Goal: Information Seeking & Learning: Learn about a topic

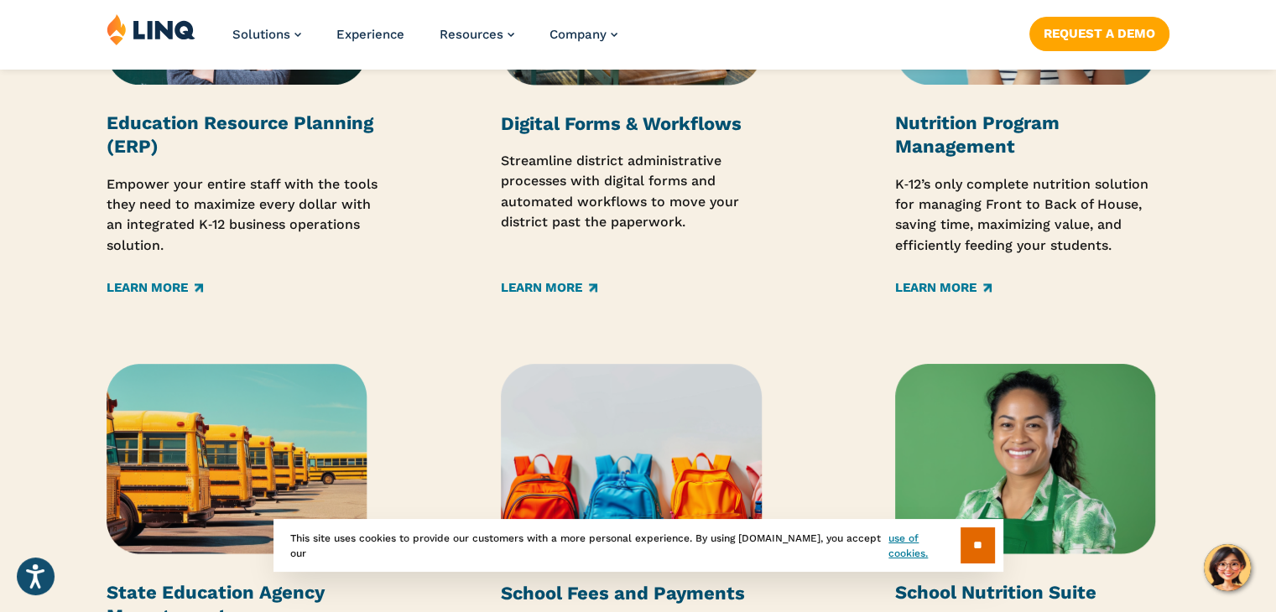
scroll to position [2349, 0]
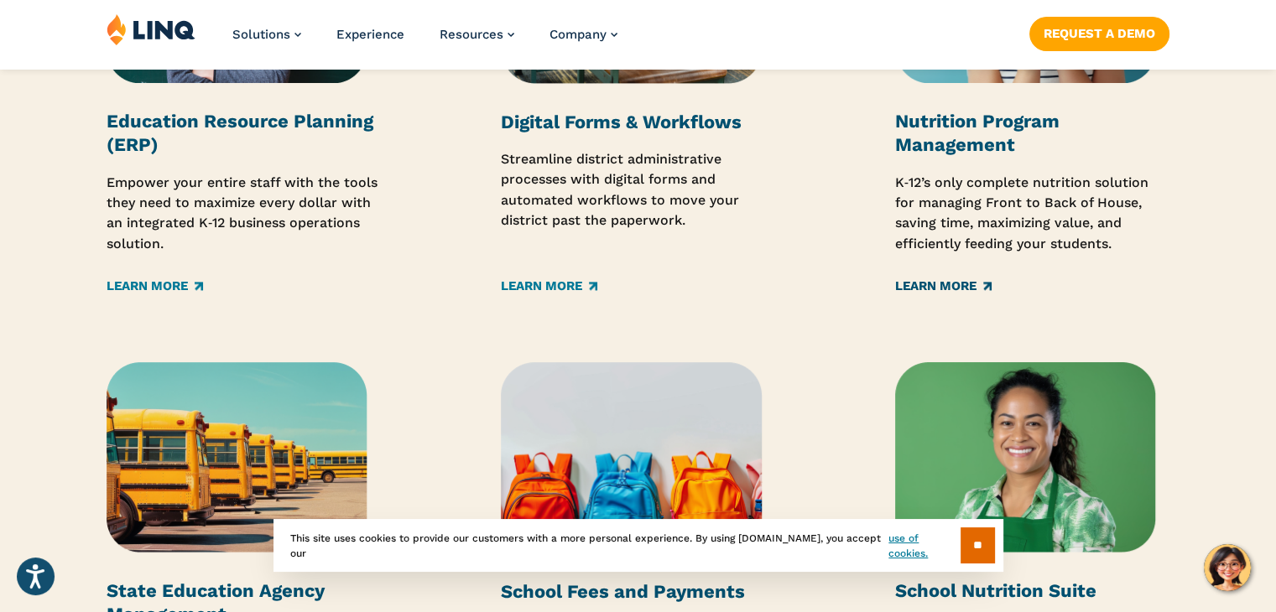
click at [937, 285] on link "Learn More" at bounding box center [943, 286] width 96 height 18
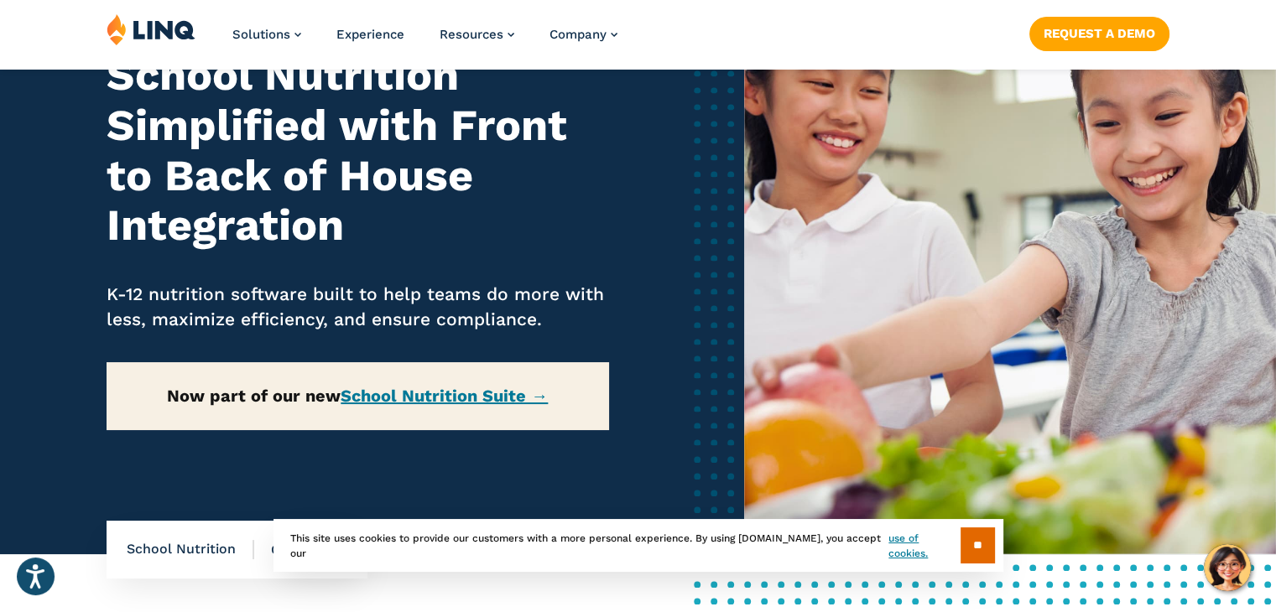
scroll to position [252, 0]
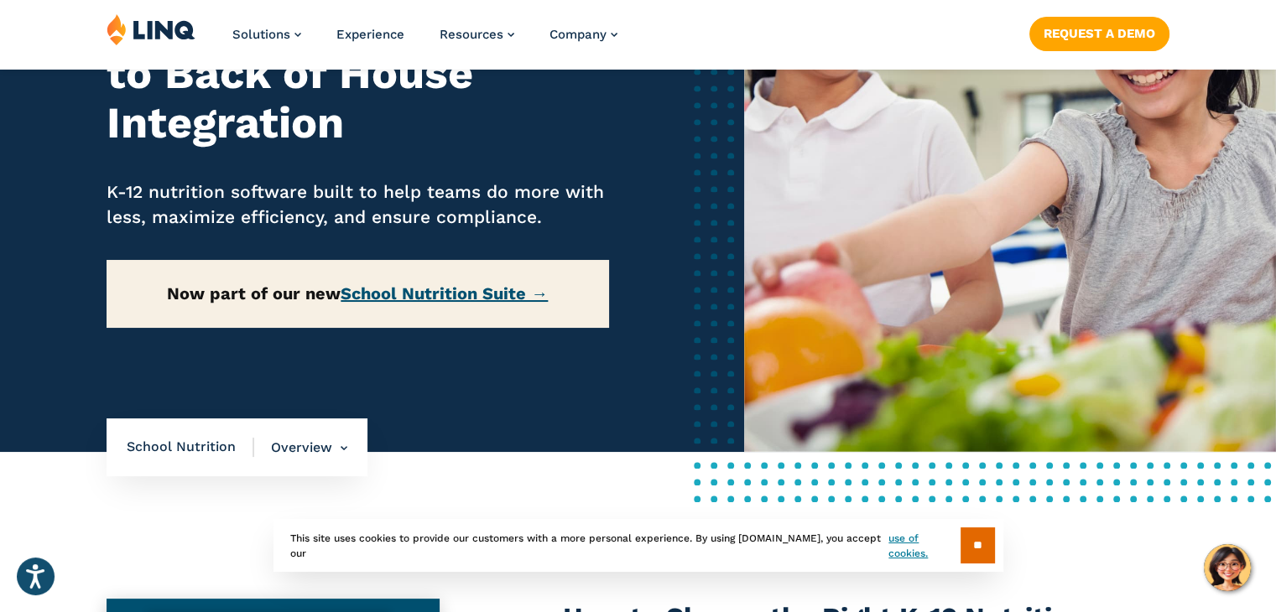
click at [469, 299] on link "School Nutrition Suite →" at bounding box center [444, 294] width 207 height 20
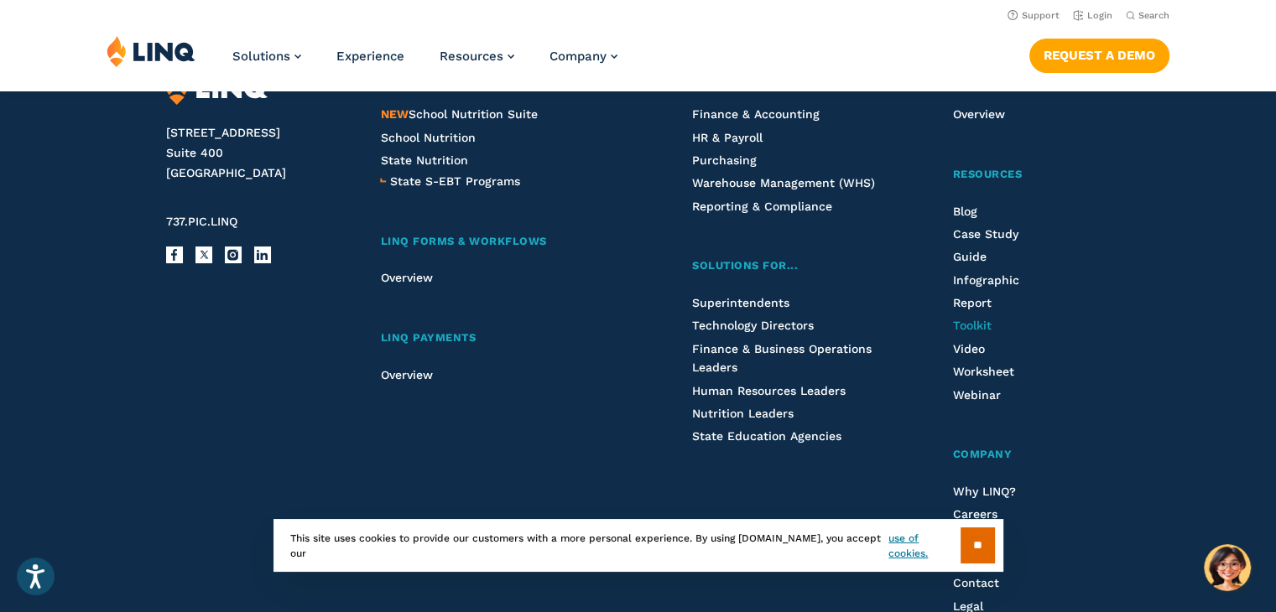
scroll to position [1992, 0]
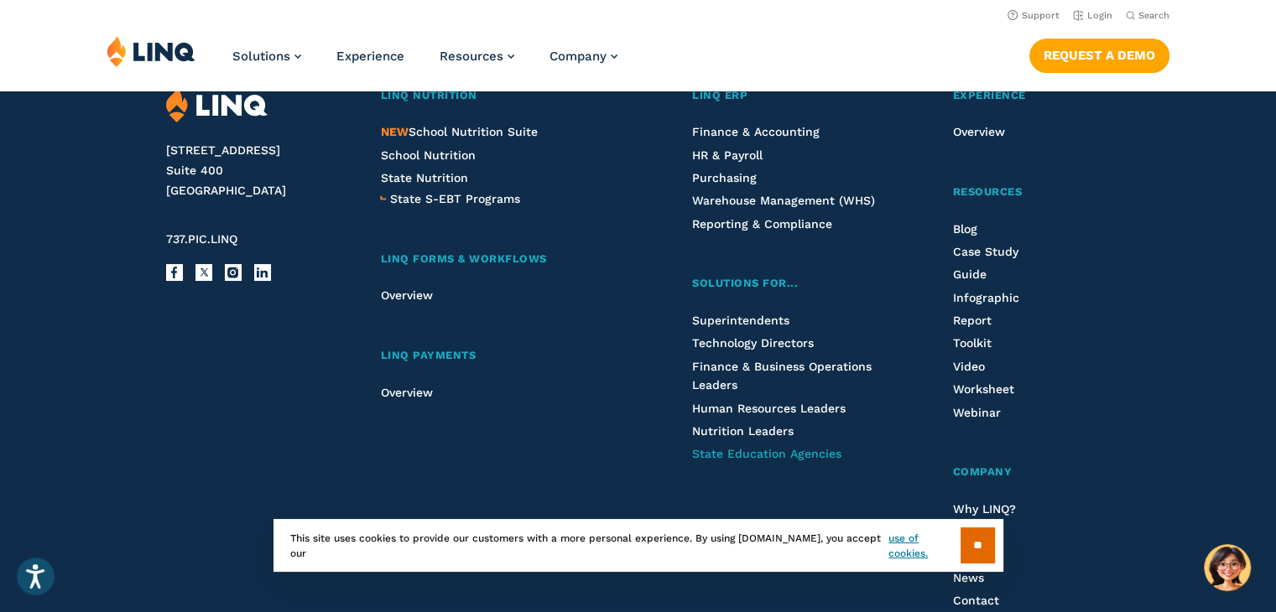
click at [796, 460] on span "State Education Agencies" at bounding box center [766, 453] width 149 height 13
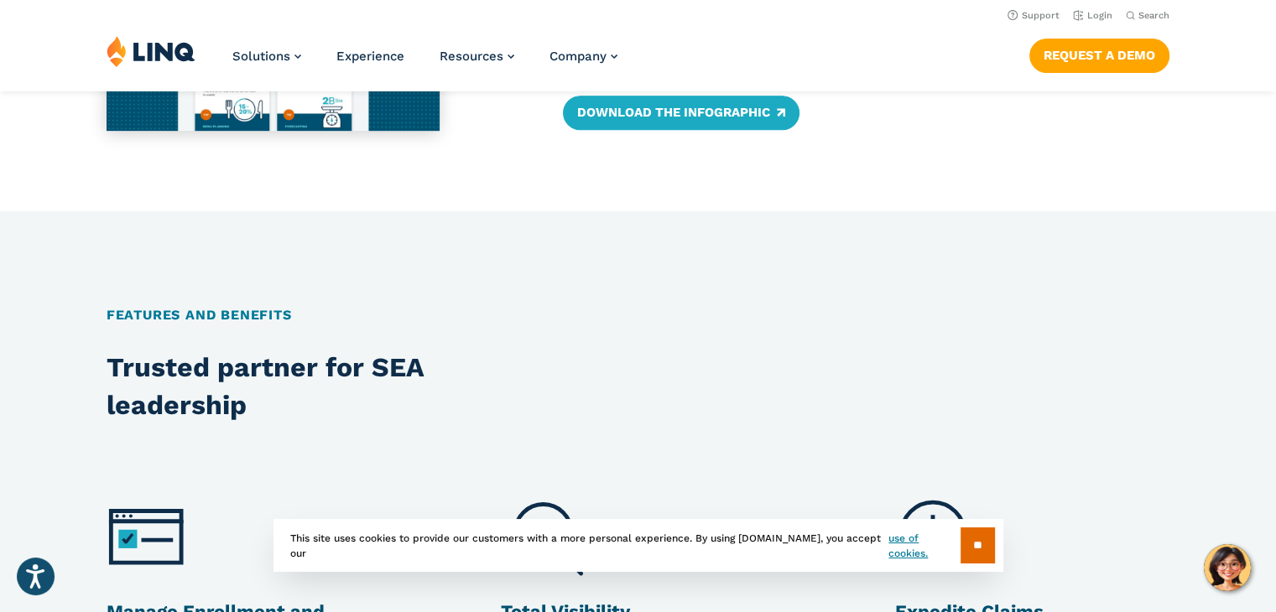
scroll to position [671, 0]
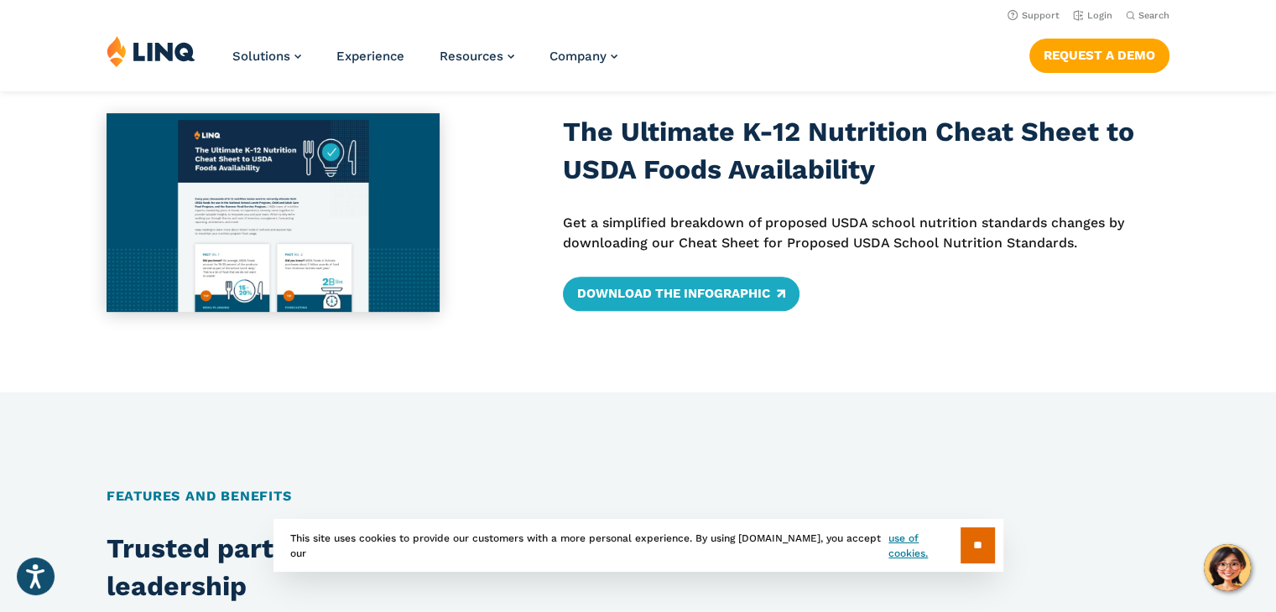
click at [721, 273] on div "The Ultimate K-12 Nutrition Cheat Sheet to USDA Foods Availability Get a simpli…" at bounding box center [866, 212] width 607 height 199
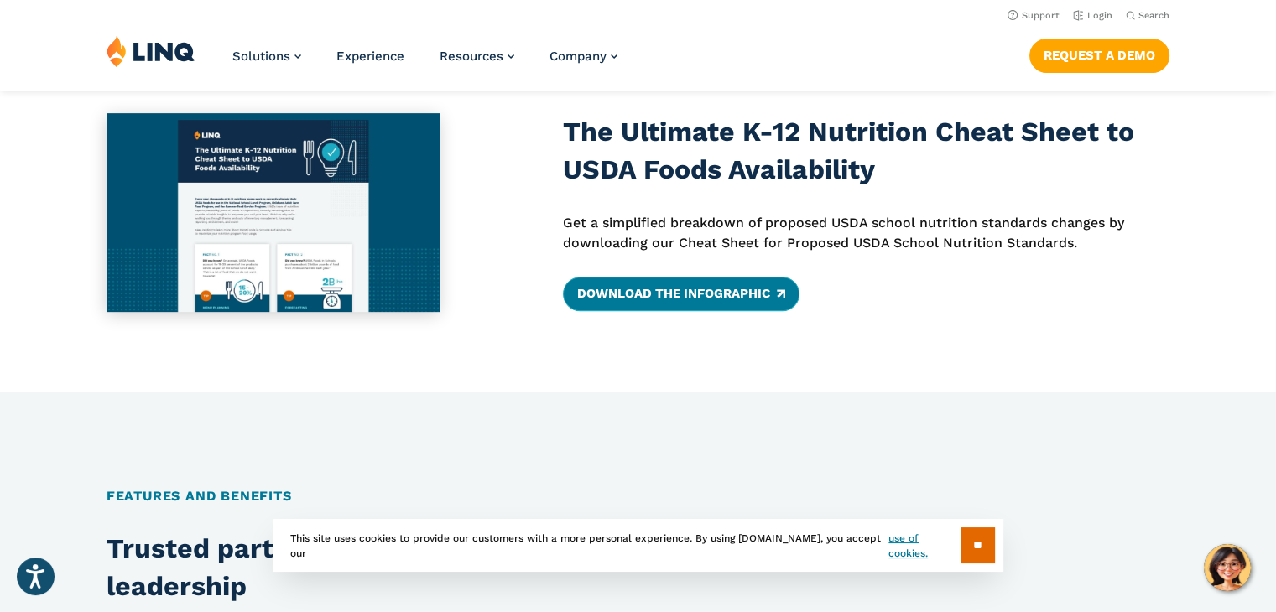
click at [717, 286] on link "Download the Infographic" at bounding box center [681, 294] width 237 height 34
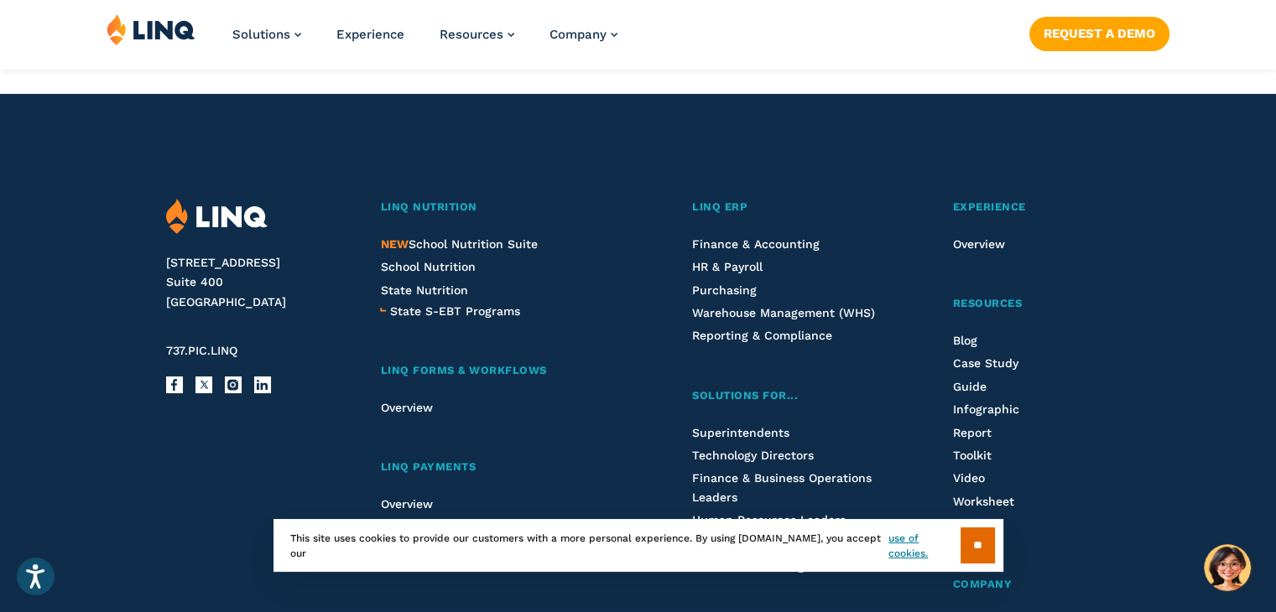
scroll to position [3020, 0]
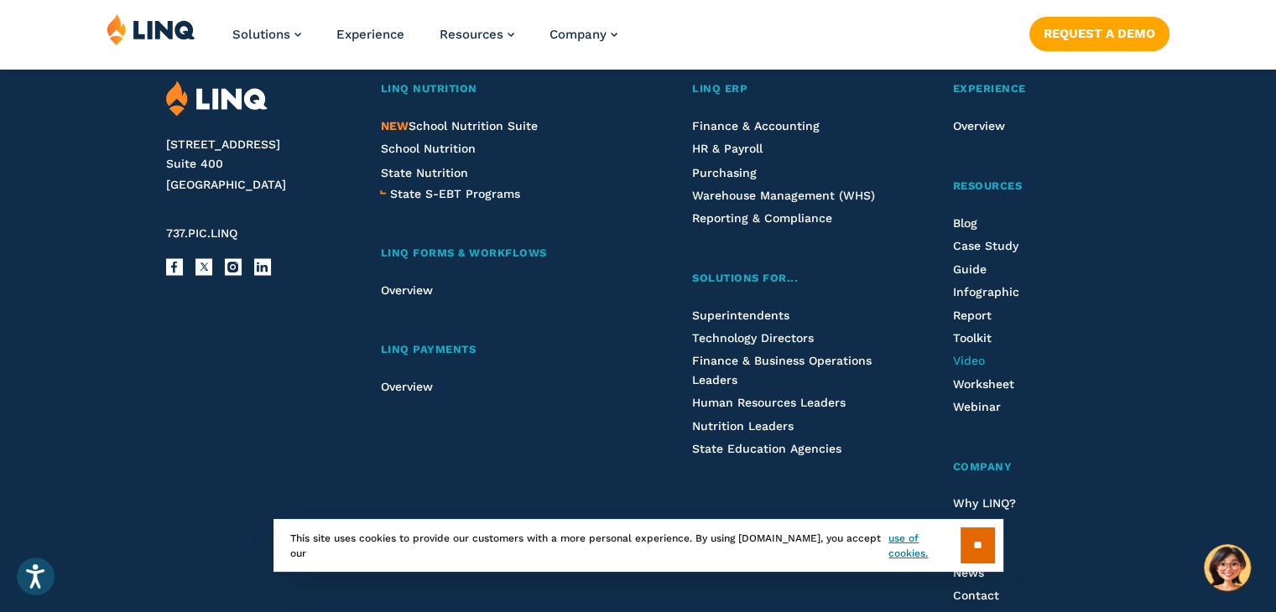
click at [975, 357] on span "Video" at bounding box center [968, 359] width 32 height 13
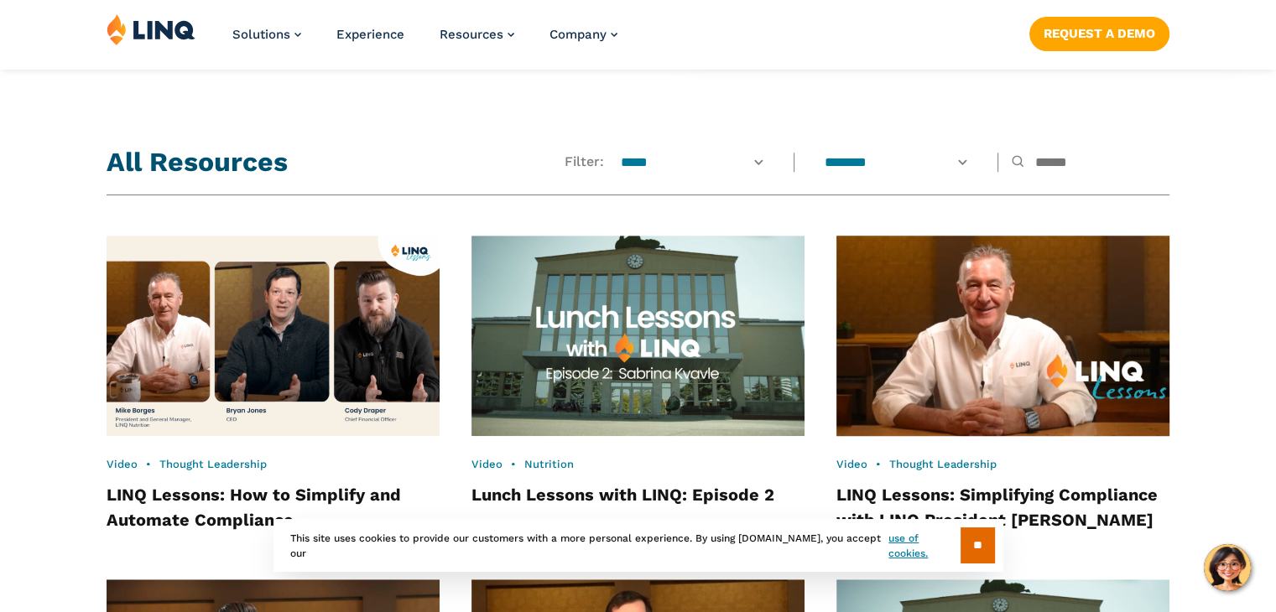
scroll to position [1216, 0]
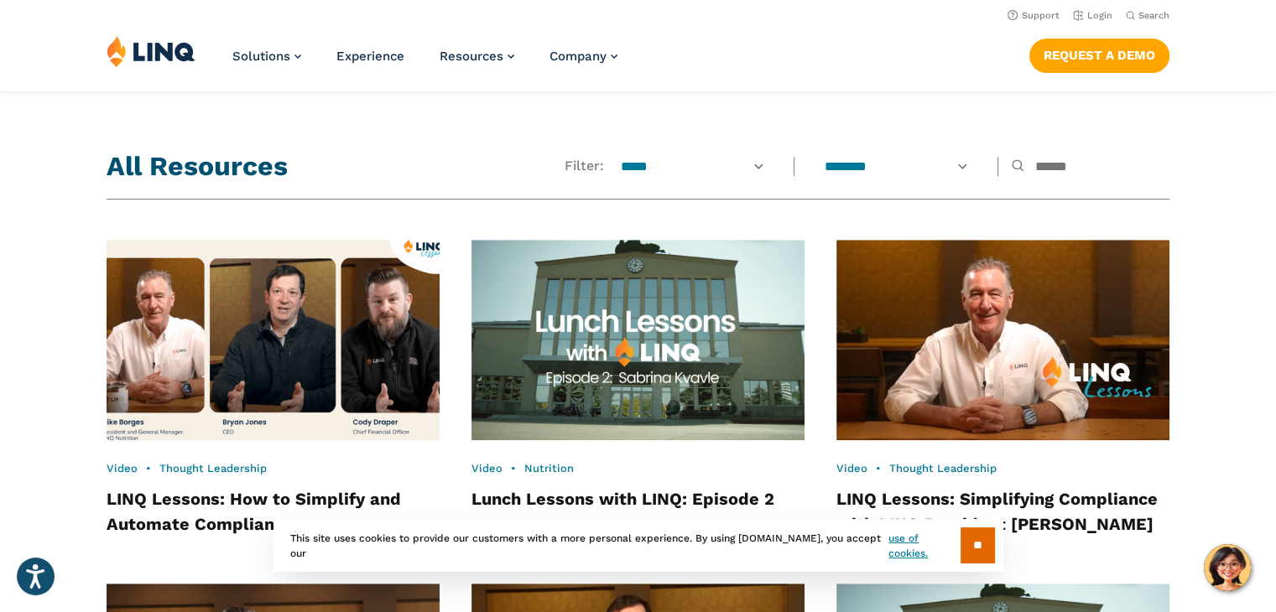
click at [220, 341] on img at bounding box center [273, 340] width 367 height 221
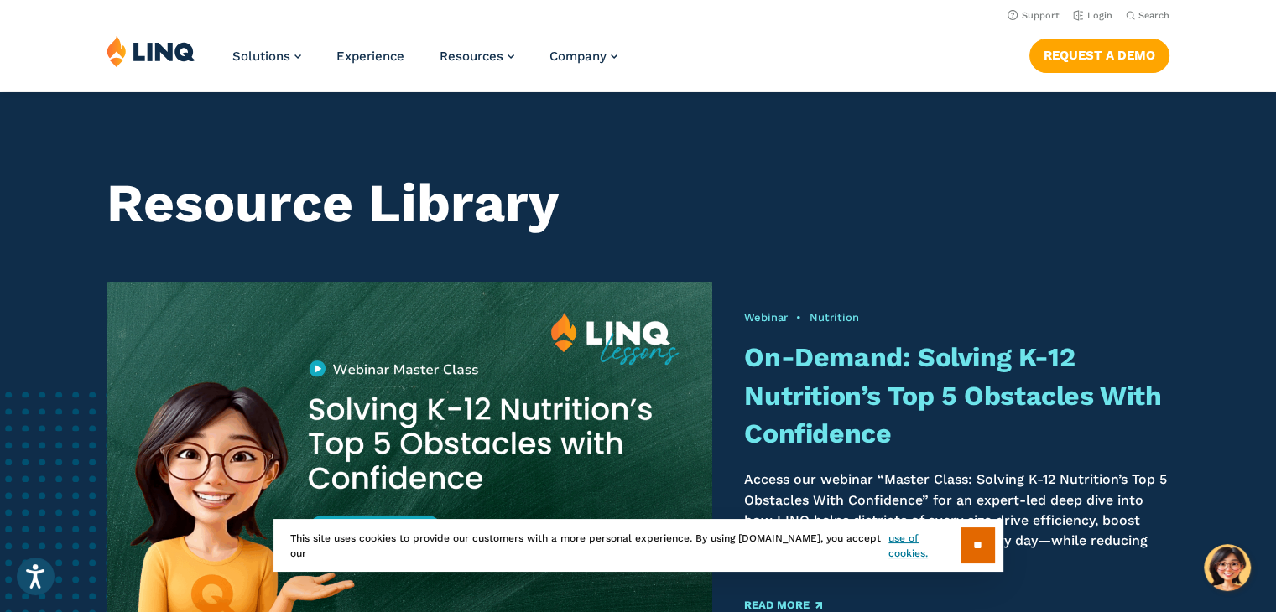
scroll to position [0, 0]
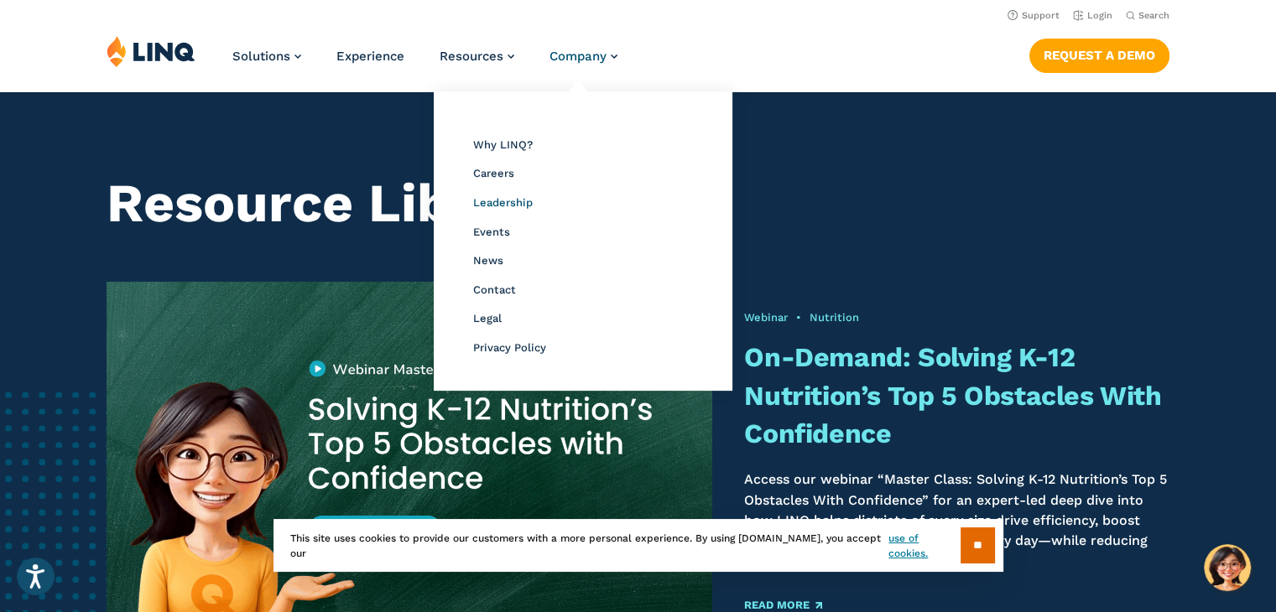
click at [500, 202] on span "Leadership" at bounding box center [503, 202] width 60 height 13
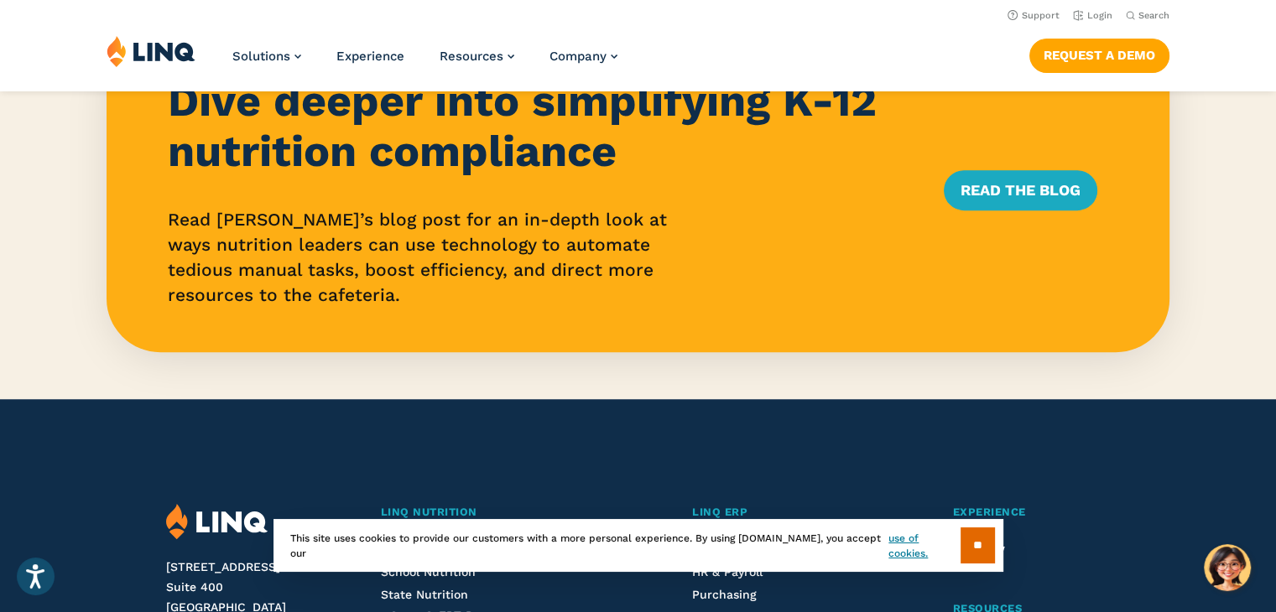
scroll to position [746, 0]
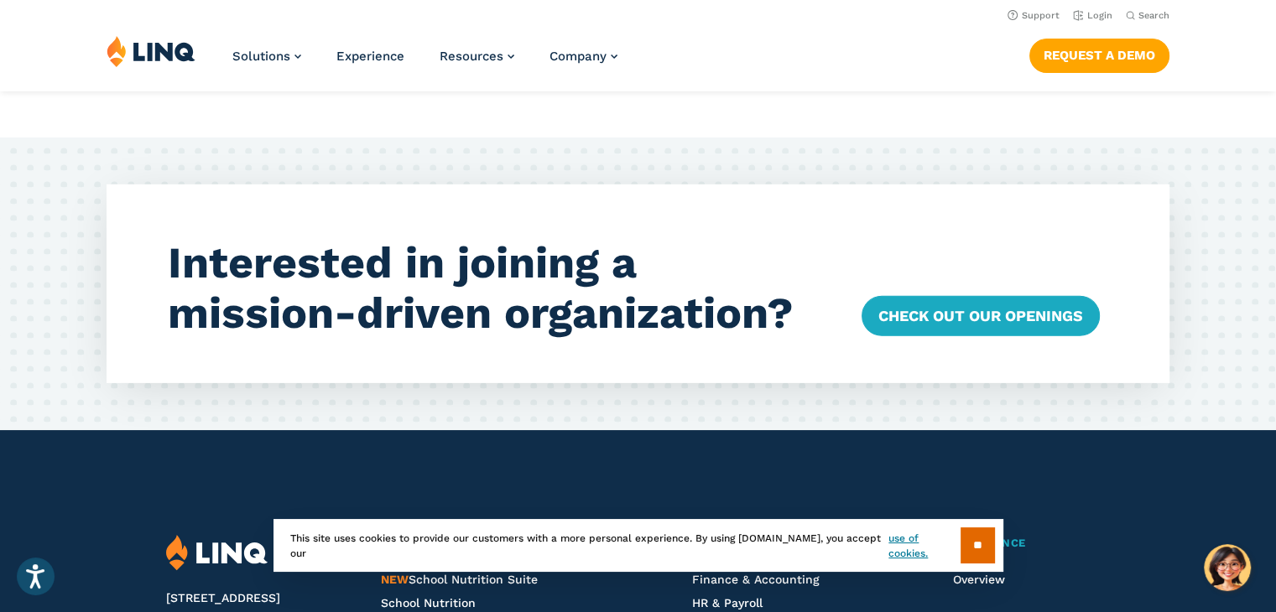
scroll to position [4495, 0]
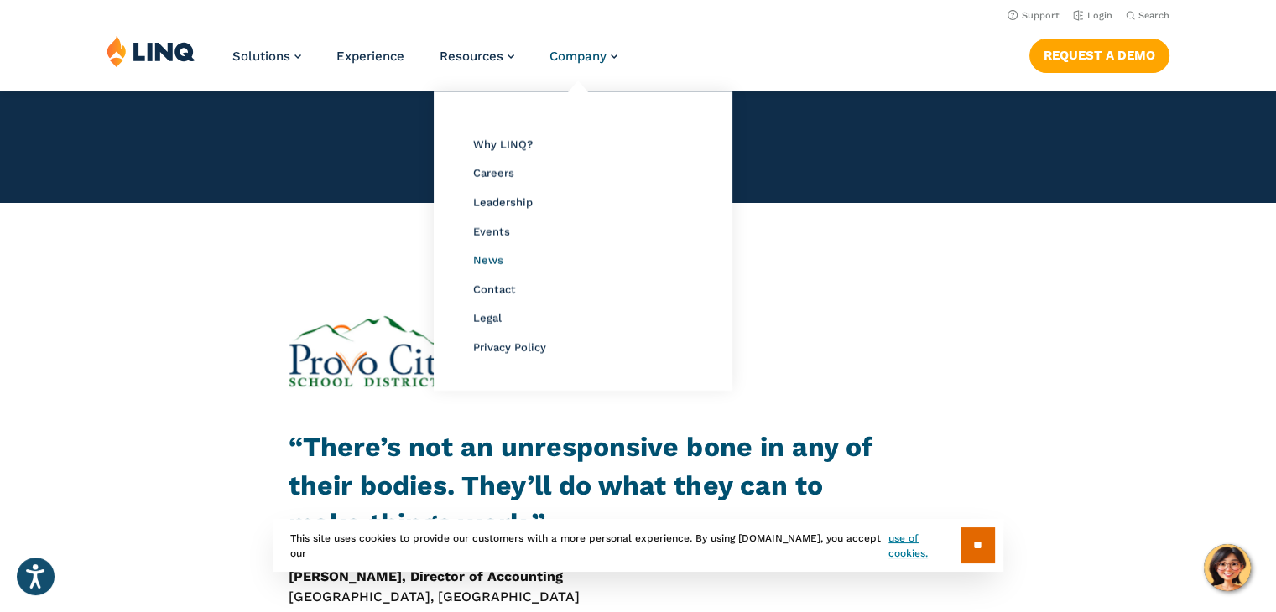
click at [494, 263] on span "News" at bounding box center [488, 260] width 30 height 13
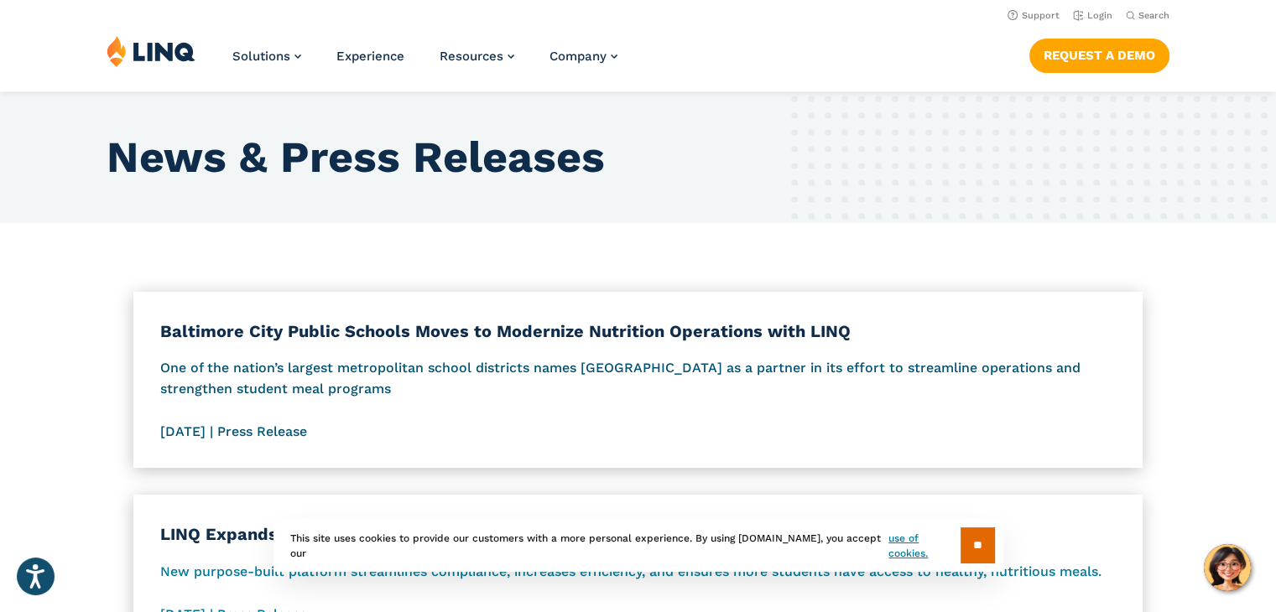
click at [597, 338] on h3 "Baltimore City Public Schools Moves to Modernize Nutrition Operations with LINQ" at bounding box center [638, 331] width 956 height 25
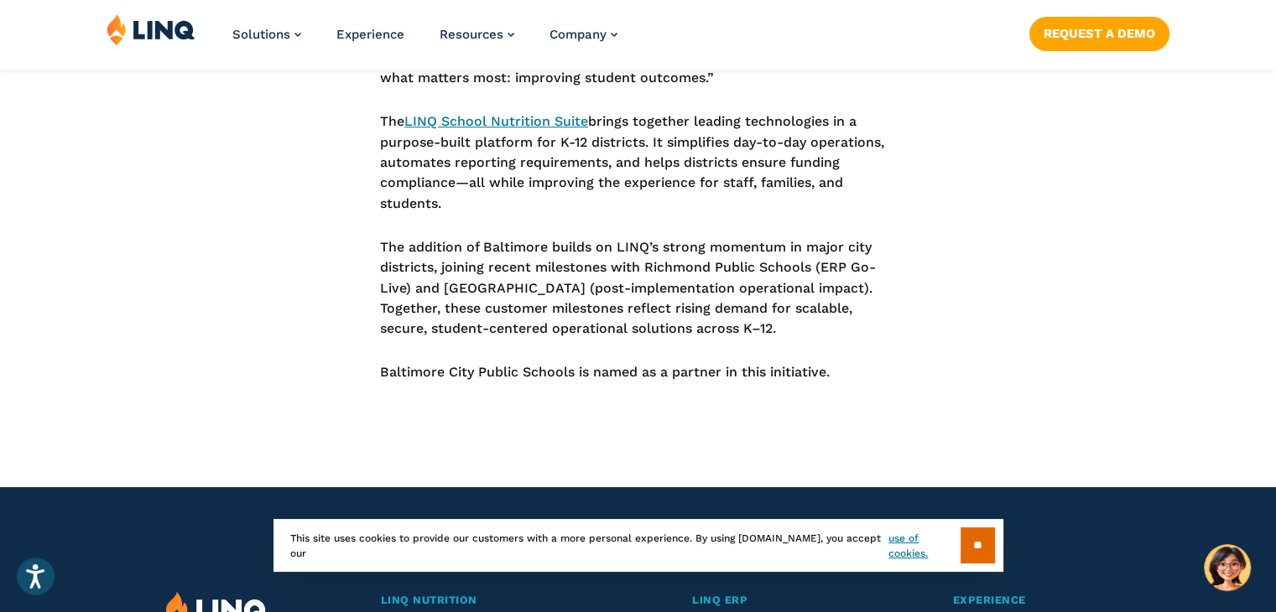
scroll to position [839, 0]
